Goal: Task Accomplishment & Management: Manage account settings

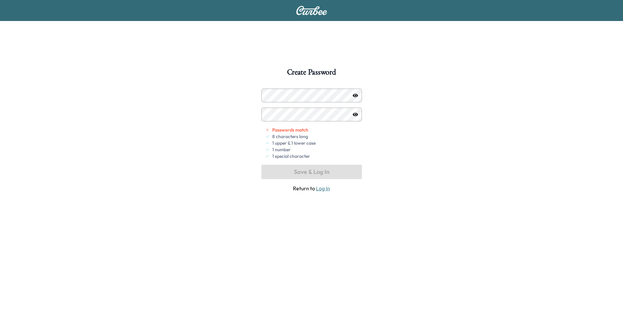
click at [352, 96] on div at bounding box center [355, 96] width 8 height 8
click at [354, 95] on icon "button" at bounding box center [355, 95] width 5 height 5
click at [305, 172] on button "Save & Log In" at bounding box center [311, 172] width 100 height 14
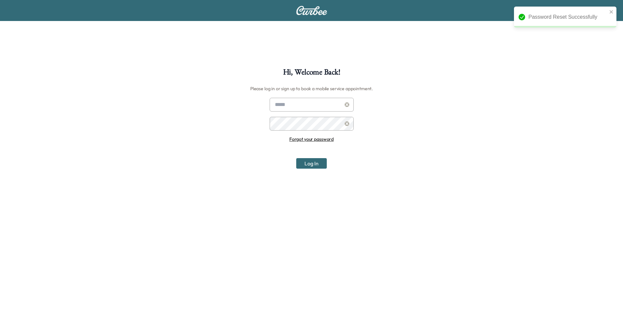
click at [311, 102] on input "text" at bounding box center [311, 105] width 84 height 14
type input "**********"
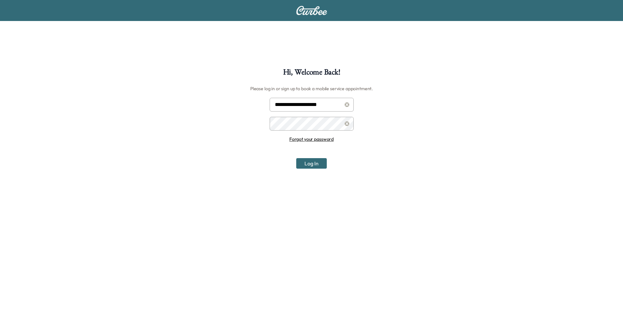
click at [308, 165] on button "Log In" at bounding box center [311, 163] width 31 height 11
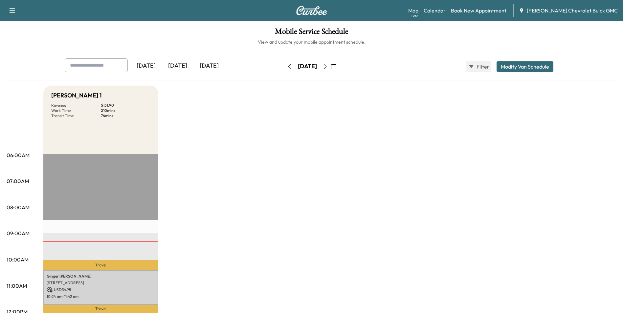
click at [11, 11] on icon "button" at bounding box center [13, 10] width 6 height 5
click at [21, 37] on button "Log Out" at bounding box center [23, 37] width 25 height 11
